Goal: Information Seeking & Learning: Learn about a topic

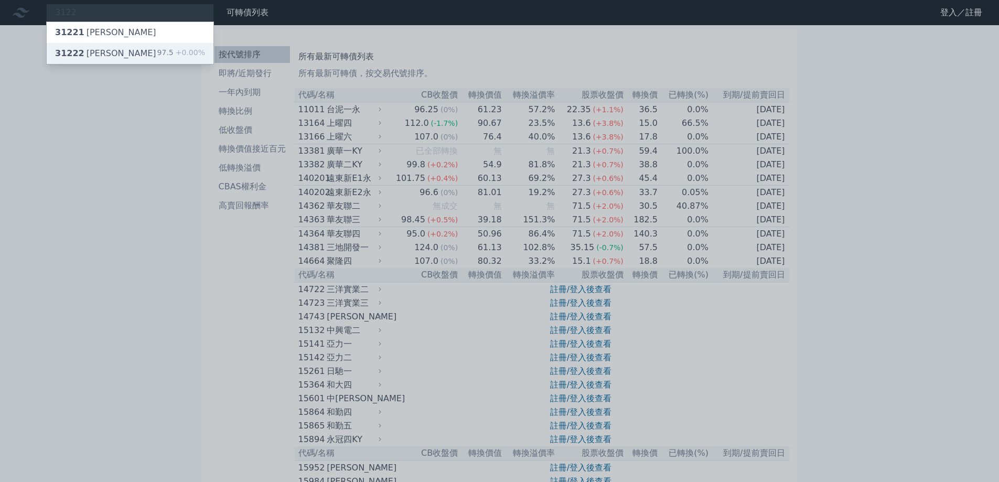
type input "3122"
click at [169, 57] on div "97.5 +0.00%" at bounding box center [181, 53] width 48 height 13
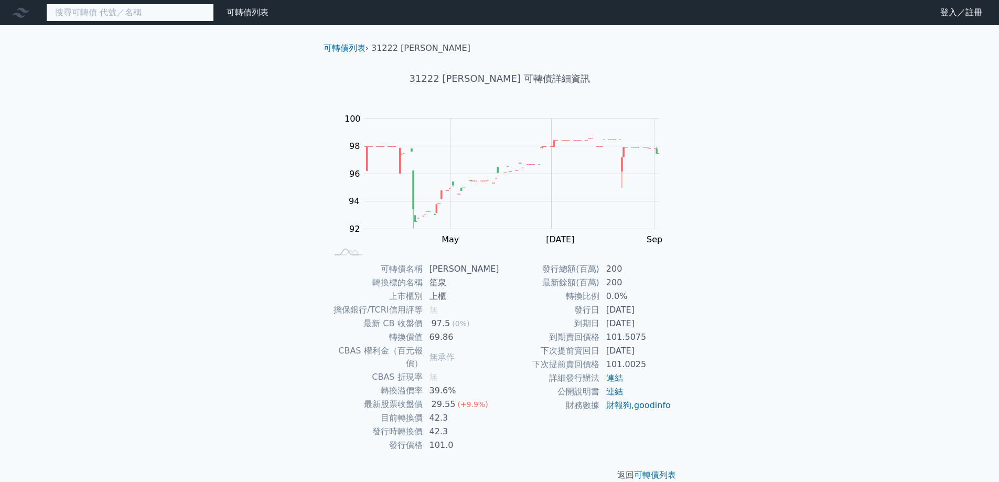
click at [165, 19] on input at bounding box center [130, 13] width 168 height 18
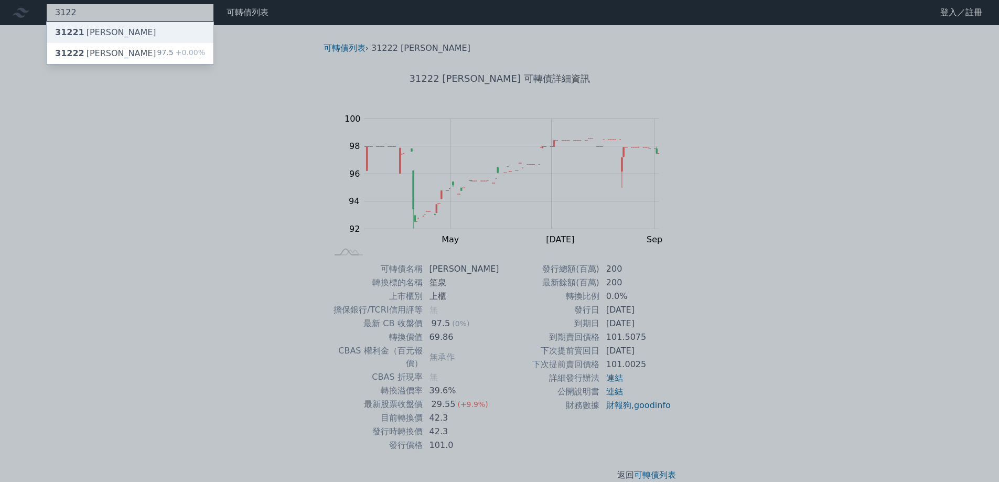
type input "3122"
click at [156, 34] on div "31221 [PERSON_NAME]" at bounding box center [130, 32] width 167 height 21
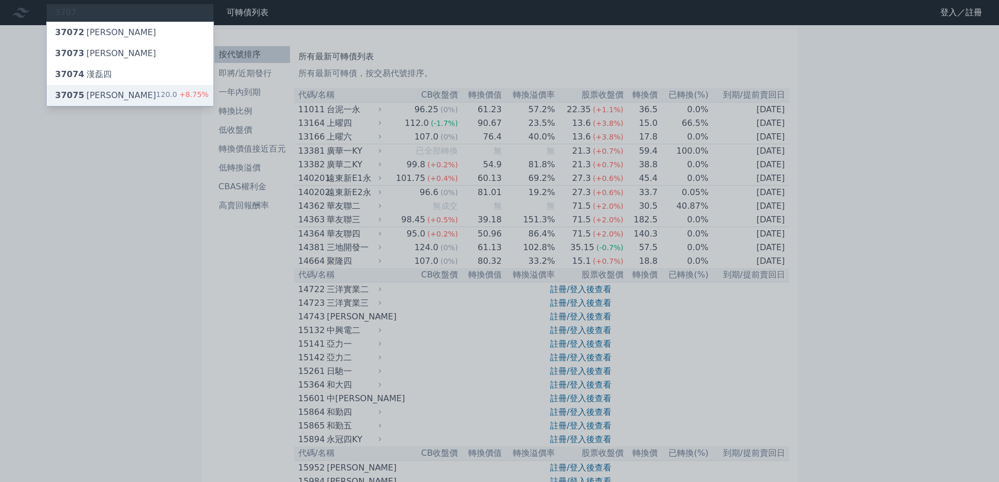
type input "3707"
click at [147, 101] on div "37075 漢磊五 120.0 +8.75%" at bounding box center [130, 95] width 167 height 21
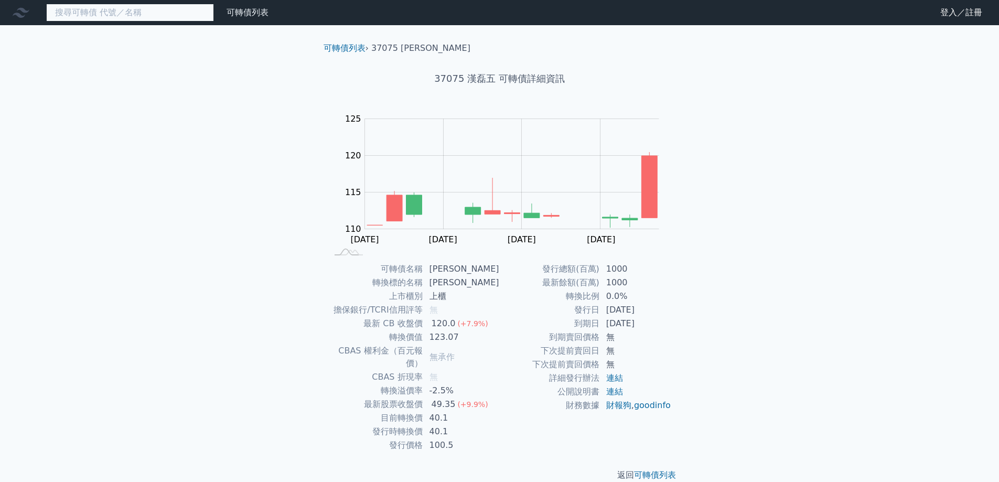
click at [113, 18] on input at bounding box center [130, 13] width 168 height 18
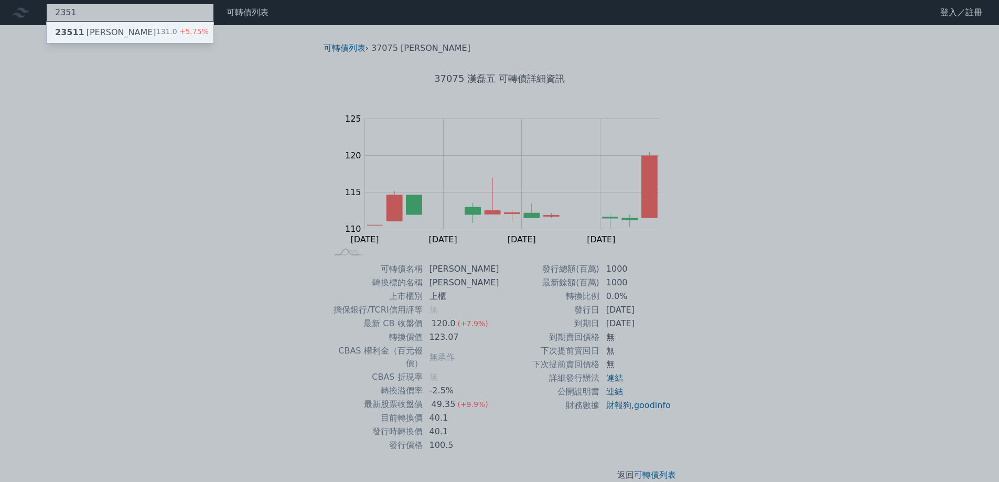
type input "2351"
click at [112, 38] on div "23511 順德一 131.0 +5.75%" at bounding box center [130, 32] width 167 height 21
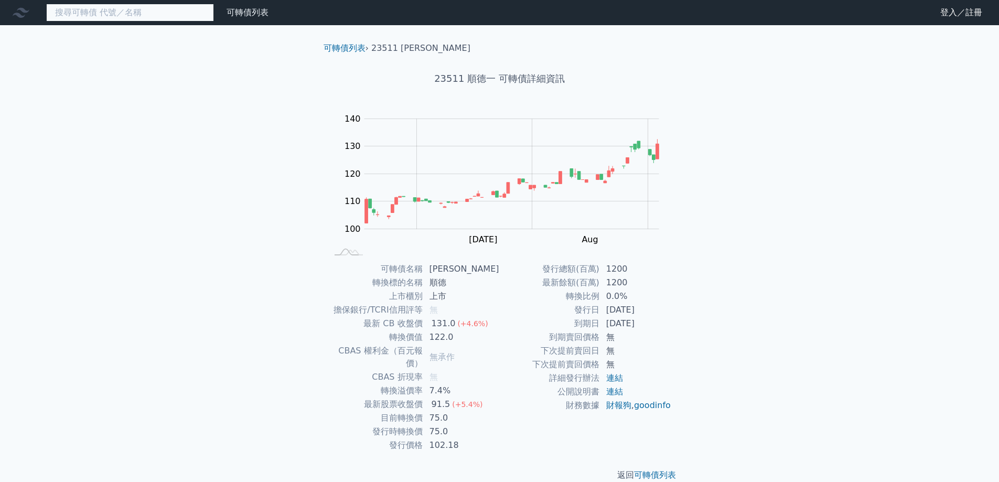
click at [94, 11] on input at bounding box center [130, 13] width 168 height 18
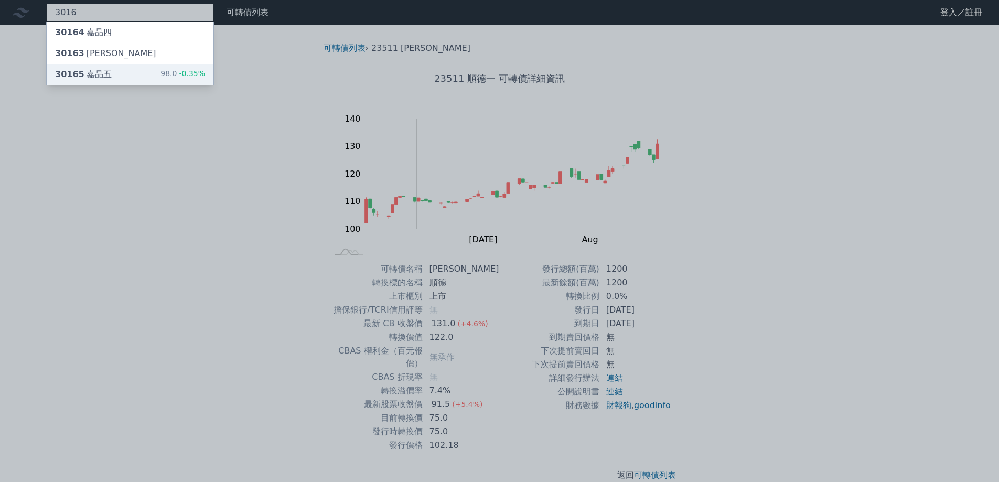
type input "3016"
click at [101, 73] on div "30165 嘉晶五" at bounding box center [83, 74] width 57 height 13
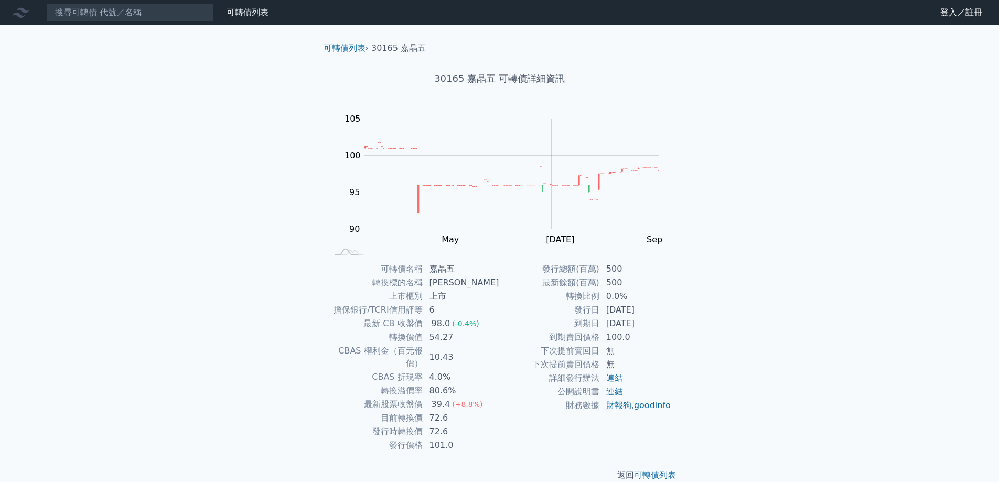
click at [140, 24] on nav "可轉債列表 財務數據 可轉債列表 財務數據 登入／註冊 登入／註冊" at bounding box center [499, 12] width 999 height 25
click at [140, 18] on input at bounding box center [130, 13] width 168 height 18
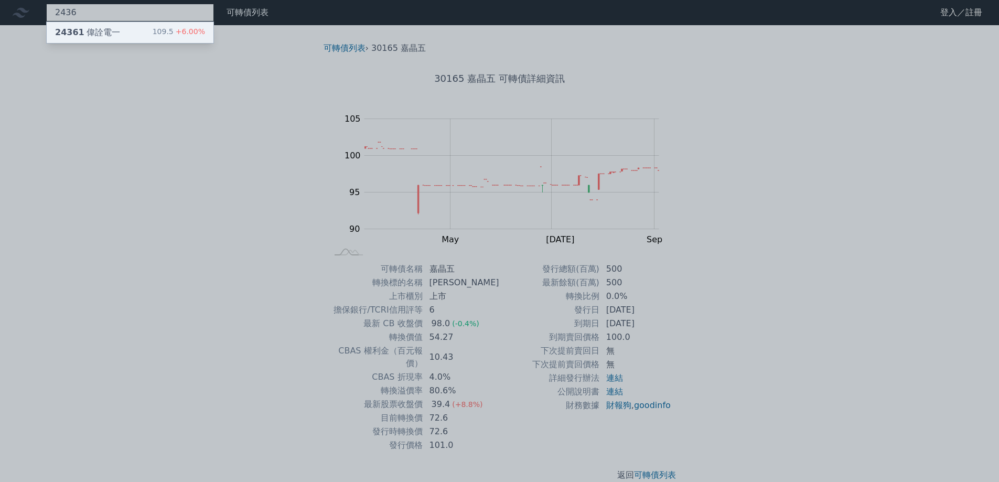
type input "2436"
click at [140, 33] on div "24361 偉詮電一 109.5 +6.00%" at bounding box center [130, 32] width 167 height 21
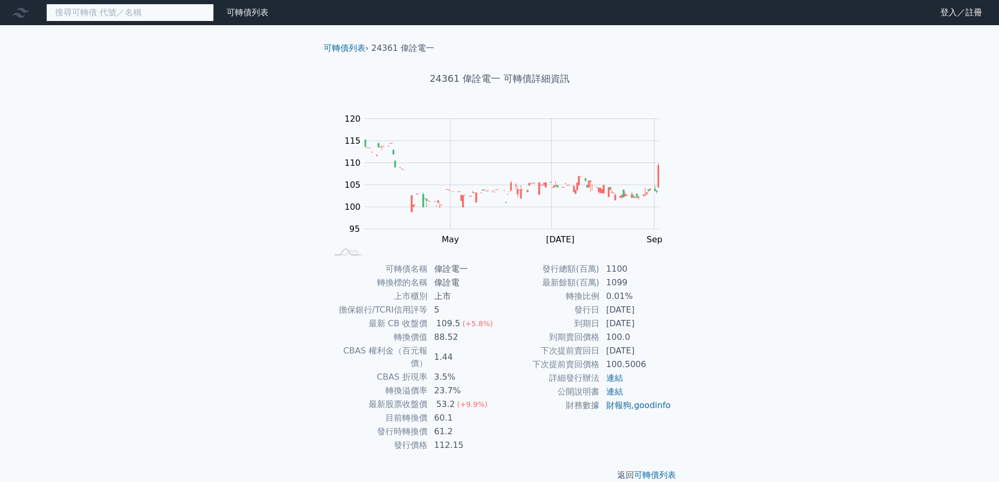
click at [103, 9] on input at bounding box center [130, 13] width 168 height 18
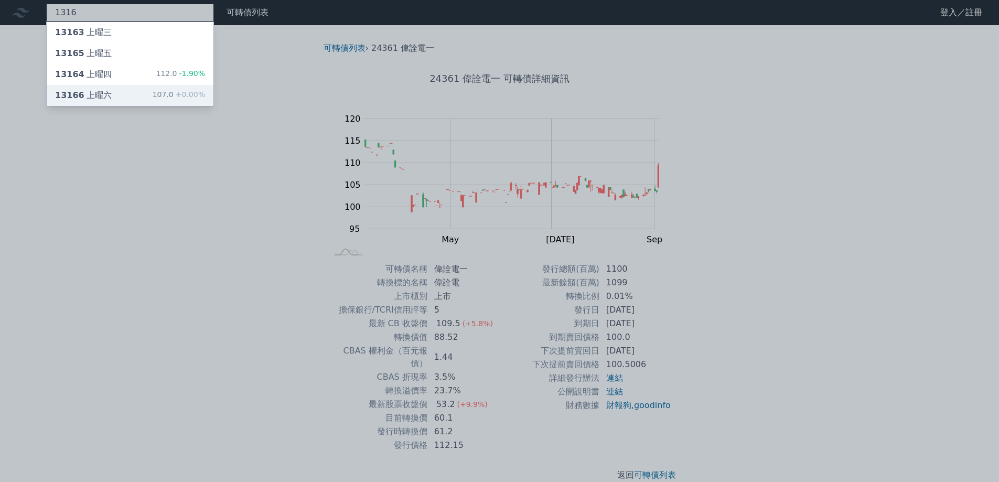
type input "1316"
click at [124, 93] on div "13166 上曜六 107.0 +0.00%" at bounding box center [130, 95] width 167 height 21
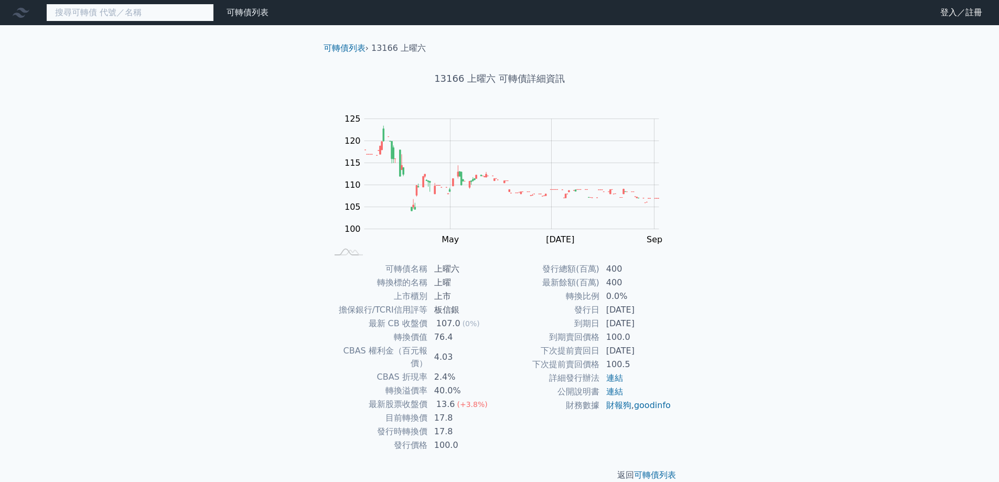
click at [134, 14] on input at bounding box center [130, 13] width 168 height 18
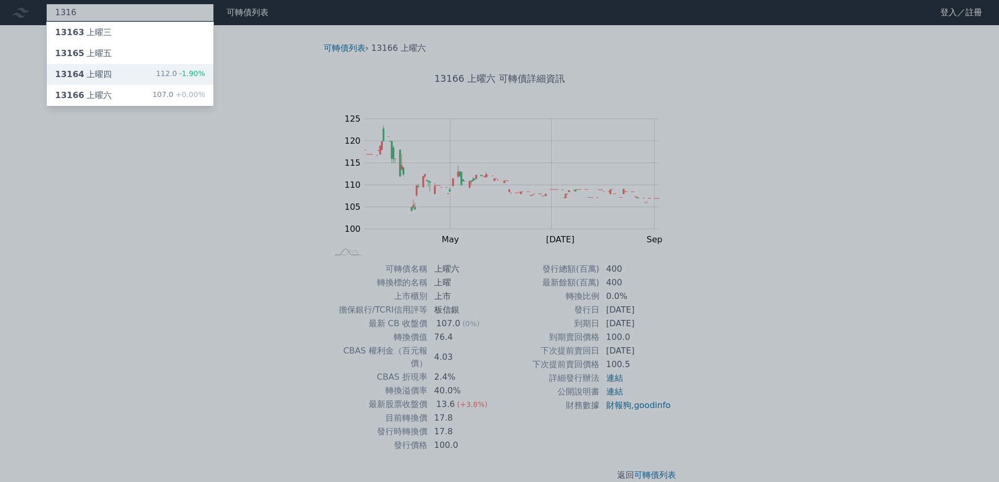
type input "1316"
click at [129, 72] on div "13164 上曜四 112.0 -1.90%" at bounding box center [130, 74] width 167 height 21
